Goal: Task Accomplishment & Management: Use online tool/utility

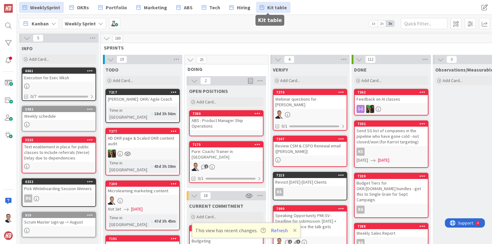
click at [267, 5] on span "Kit table" at bounding box center [277, 7] width 20 height 7
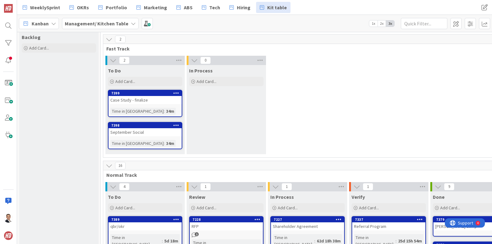
scroll to position [11, 0]
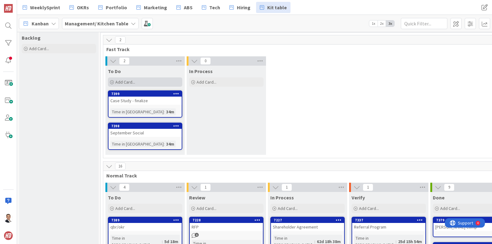
click at [122, 82] on span "Add Card..." at bounding box center [125, 82] width 20 height 6
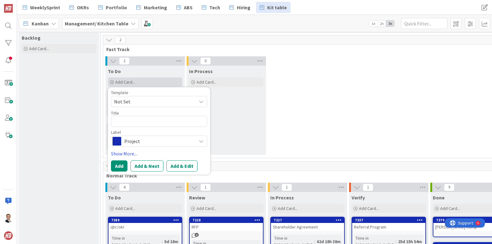
type textarea "x"
type textarea "D"
type textarea "x"
type textarea "De"
type textarea "x"
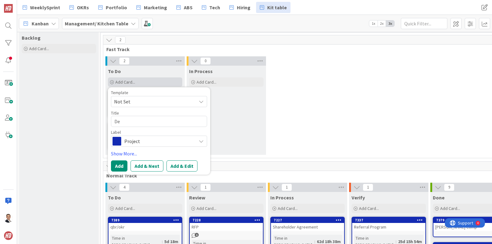
type textarea "Dec"
type textarea "x"
type textarea "Deci"
type textarea "x"
type textarea "Decisi"
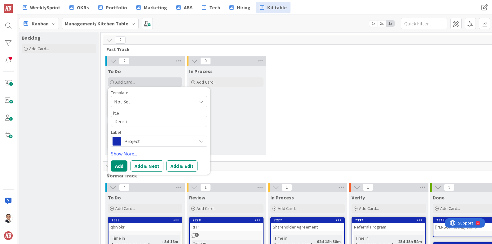
type textarea "x"
type textarea "Decisio"
type textarea "x"
type textarea "Decision"
type textarea "x"
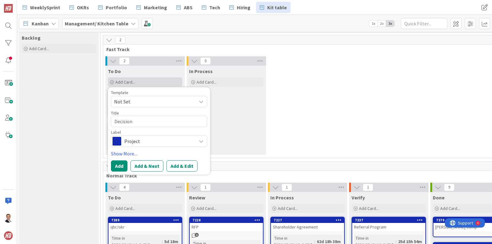
type textarea "Decision"
type textarea "x"
type textarea "Decision o"
type textarea "x"
type textarea "Decision on"
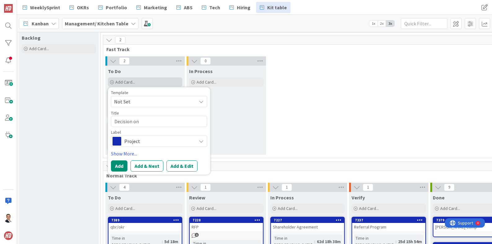
type textarea "x"
type textarea "Decision on K"
type textarea "x"
type textarea "Decision on KS"
click at [160, 141] on span "Project" at bounding box center [158, 141] width 69 height 9
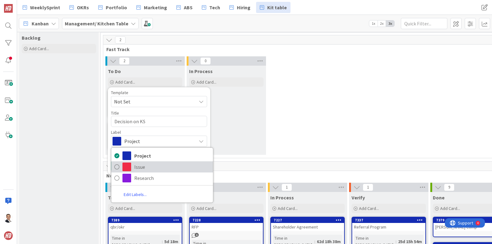
click at [116, 167] on icon at bounding box center [116, 167] width 5 height 9
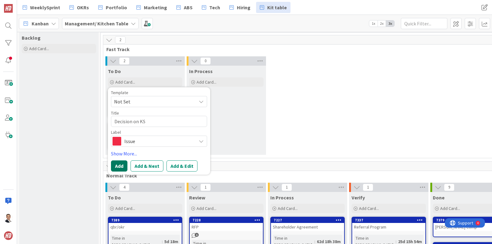
click at [115, 163] on button "Add" at bounding box center [119, 166] width 16 height 11
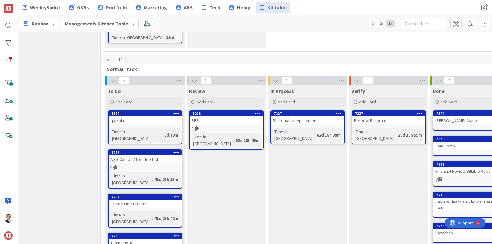
scroll to position [144, 0]
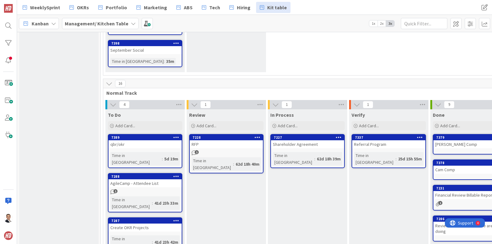
click at [213, 145] on div "RFP" at bounding box center [226, 144] width 73 height 8
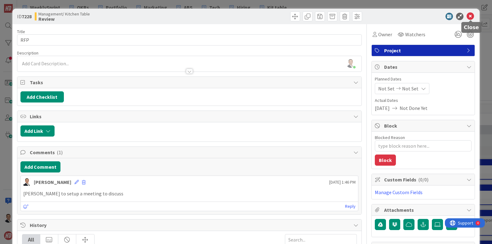
click at [470, 17] on icon at bounding box center [470, 16] width 7 height 7
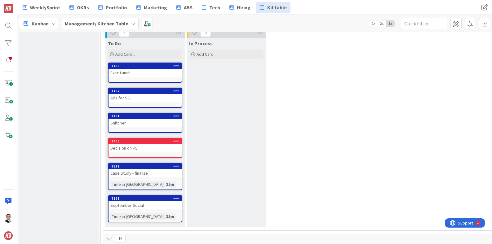
scroll to position [39, 0]
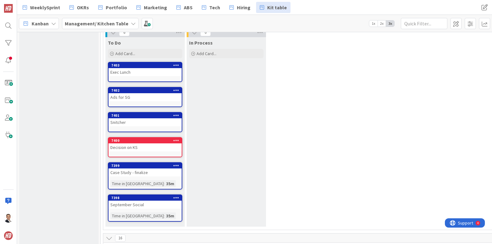
click at [138, 171] on div "Case Study - finalize" at bounding box center [145, 173] width 73 height 8
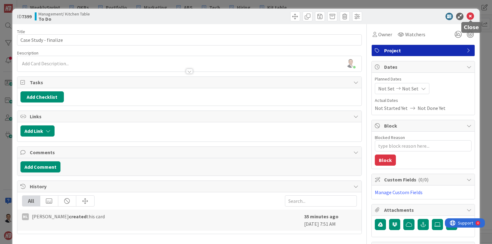
click at [470, 17] on icon at bounding box center [470, 16] width 7 height 7
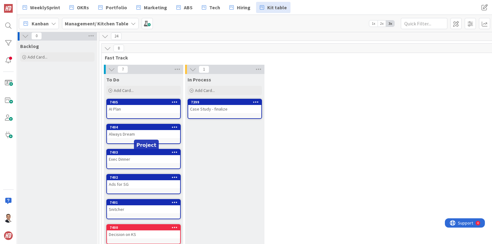
scroll to position [0, 2]
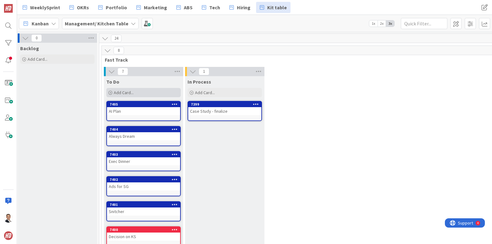
click at [123, 91] on span "Add Card..." at bounding box center [124, 93] width 20 height 6
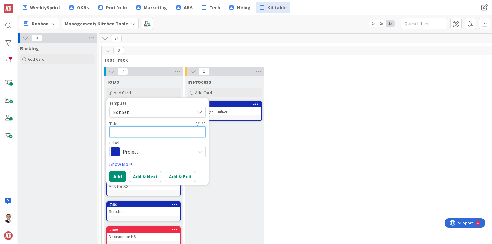
type textarea "x"
type textarea "I"
type textarea "x"
type textarea "Id"
type textarea "x"
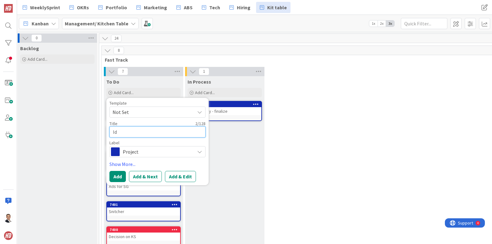
type textarea "Ide"
type textarea "x"
type textarea "Idea"
type textarea "x"
type textarea "Ideal"
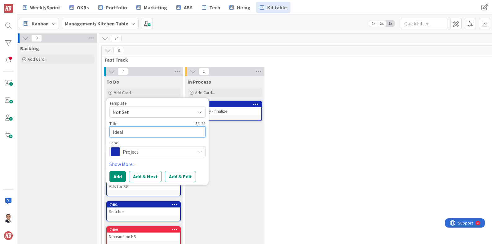
type textarea "x"
type textarea "Ideal"
type textarea "x"
type textarea "Ideal F"
type textarea "x"
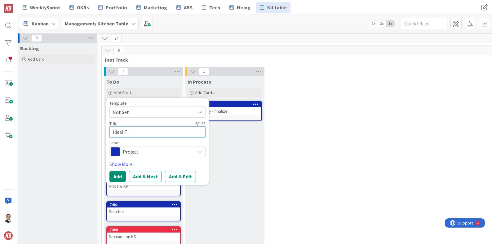
type textarea "Ideal Fi"
type textarea "x"
type textarea "Ideal Fin"
type textarea "x"
type textarea "Ideal [PERSON_NAME]"
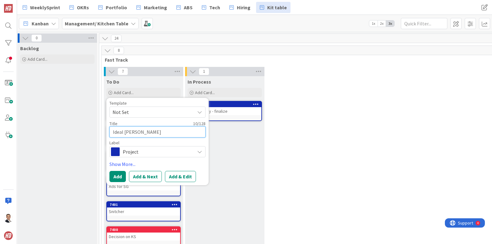
type textarea "x"
type textarea "Ideal Financ"
type textarea "x"
type textarea "Ideal Financi"
type textarea "x"
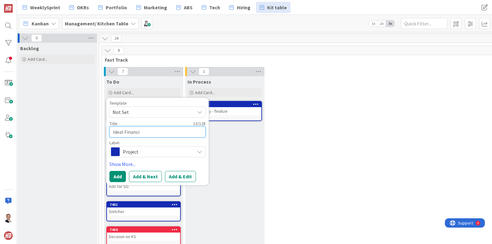
type textarea "Ideal Financia"
type textarea "x"
type textarea "Ideal Financial"
type textarea "x"
type textarea "Ideal Financials"
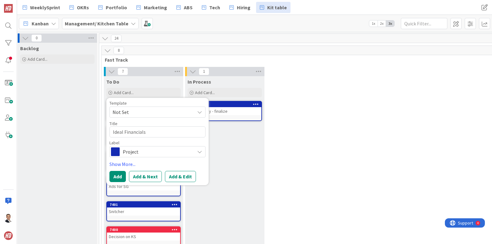
click at [190, 154] on span "Project" at bounding box center [157, 152] width 69 height 9
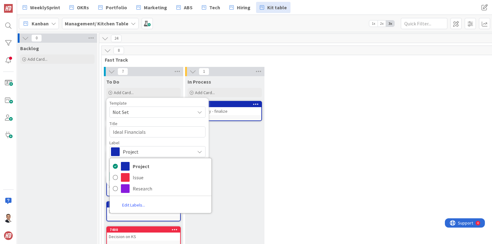
click at [189, 154] on span "Project" at bounding box center [157, 152] width 69 height 9
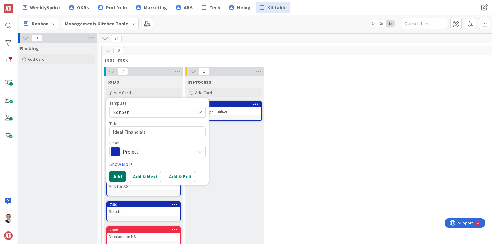
click at [115, 176] on button "Add" at bounding box center [117, 176] width 16 height 11
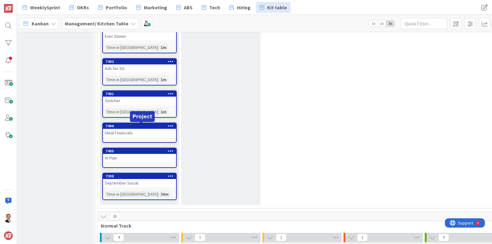
scroll to position [140, 0]
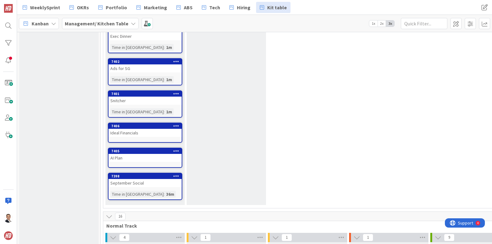
drag, startPoint x: 148, startPoint y: 177, endPoint x: 25, endPoint y: 0, distance: 215.3
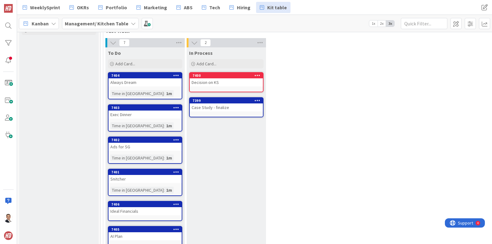
scroll to position [28, 0]
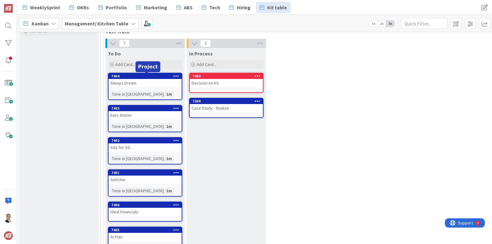
click at [140, 77] on div "7404" at bounding box center [146, 76] width 70 height 4
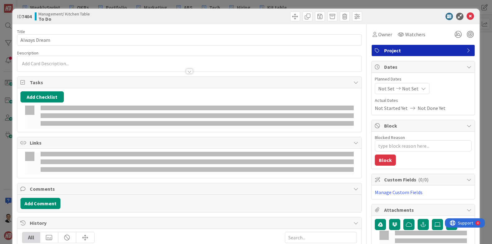
type textarea "x"
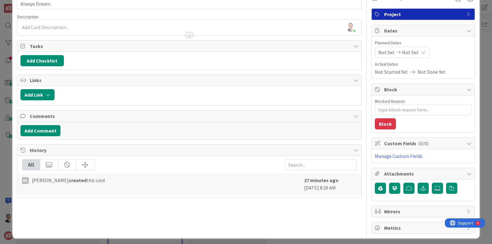
scroll to position [33, 0]
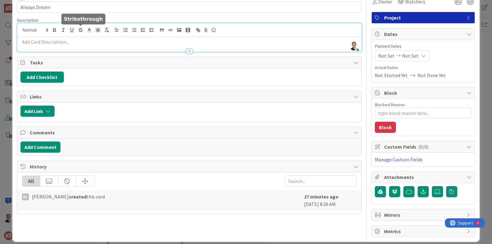
click at [84, 31] on div "[PERSON_NAME] just joined" at bounding box center [189, 37] width 345 height 29
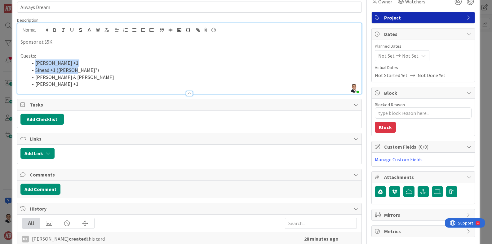
drag, startPoint x: 36, startPoint y: 64, endPoint x: 75, endPoint y: 72, distance: 40.6
click at [75, 72] on ol "[PERSON_NAME] +1 [PERSON_NAME] +1 ([PERSON_NAME]?) [PERSON_NAME] & [PERSON_NAME…" at bounding box center [189, 74] width 338 height 28
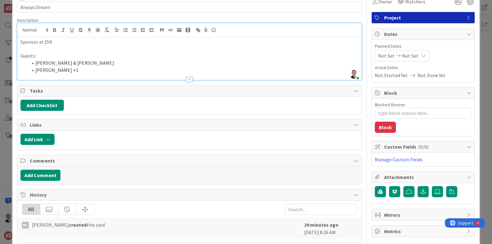
click at [67, 70] on li "[PERSON_NAME] +1" at bounding box center [193, 70] width 331 height 7
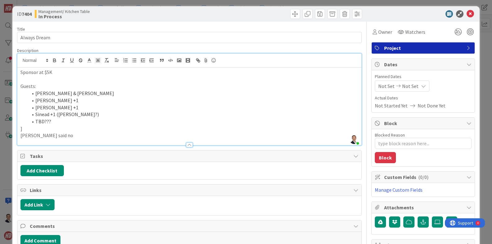
scroll to position [0, 0]
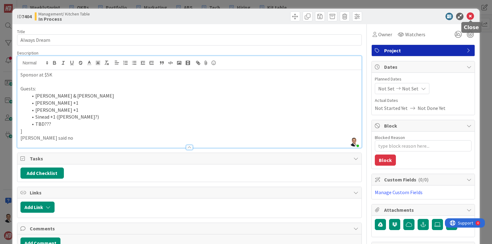
click at [472, 16] on icon at bounding box center [470, 16] width 7 height 7
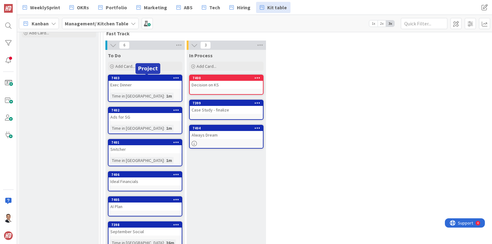
click at [154, 78] on div "7403" at bounding box center [146, 78] width 70 height 4
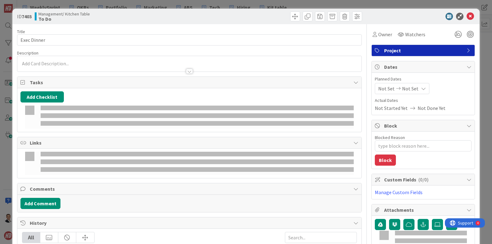
type textarea "x"
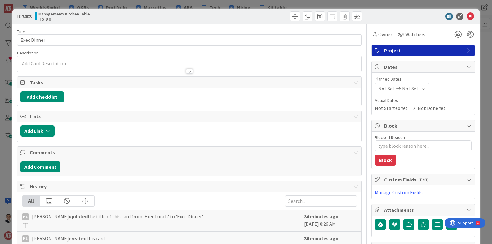
click at [59, 65] on div at bounding box center [189, 64] width 345 height 16
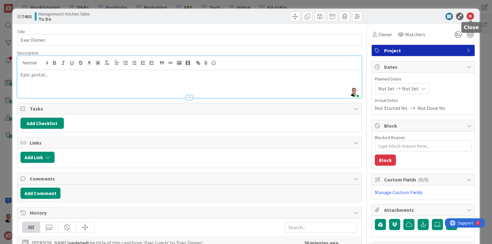
click at [472, 18] on icon at bounding box center [470, 16] width 7 height 7
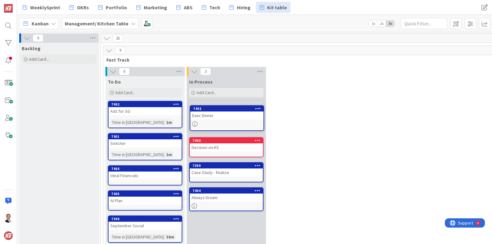
scroll to position [1, 0]
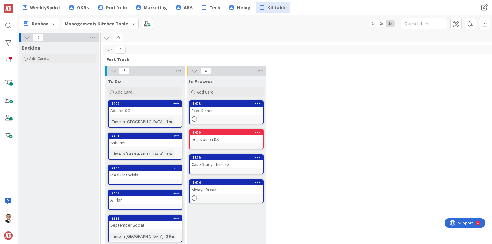
click at [222, 106] on div "7403" at bounding box center [226, 104] width 73 height 6
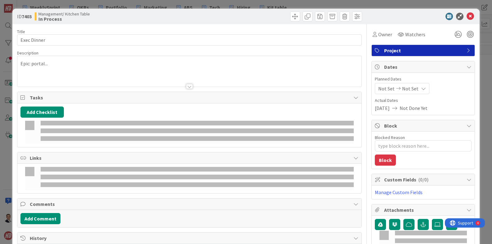
type textarea "x"
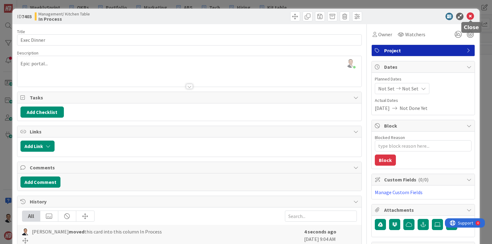
click at [471, 17] on icon at bounding box center [470, 16] width 7 height 7
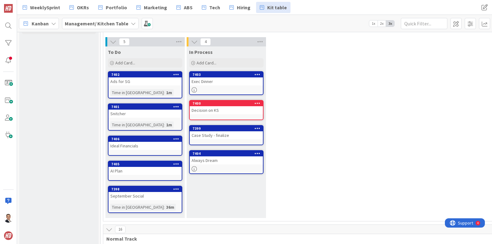
scroll to position [30, 2]
